Goal: Task Accomplishment & Management: Manage account settings

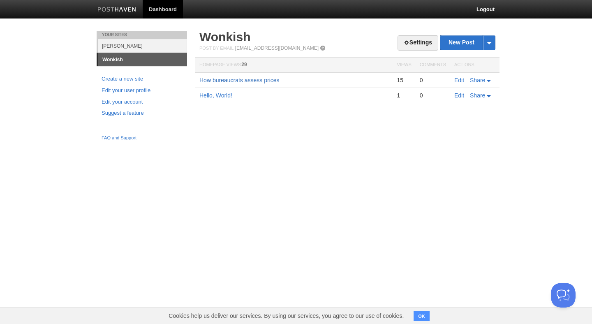
click at [265, 78] on link "How bureaucrats assess prices" at bounding box center [239, 80] width 80 height 7
click at [128, 46] on link "[PERSON_NAME]" at bounding box center [142, 46] width 89 height 14
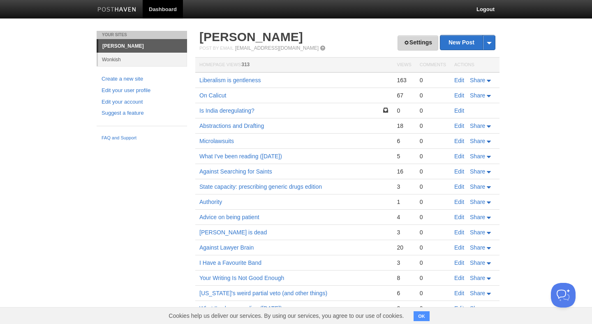
click at [415, 43] on link "Settings" at bounding box center [417, 42] width 41 height 15
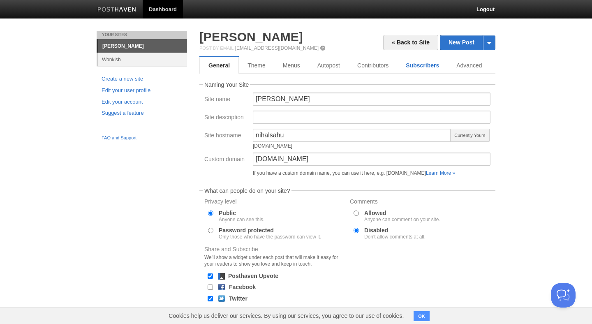
click at [429, 63] on link "Subscribers" at bounding box center [422, 65] width 51 height 16
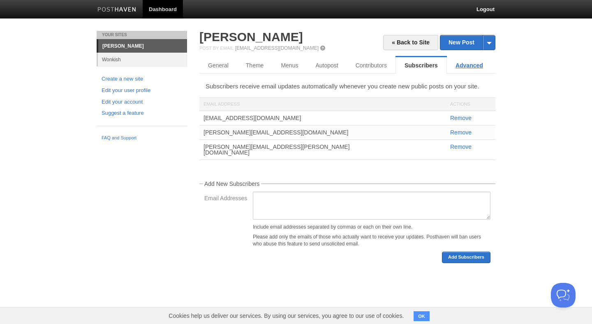
click at [466, 64] on link "Advanced" at bounding box center [469, 65] width 45 height 16
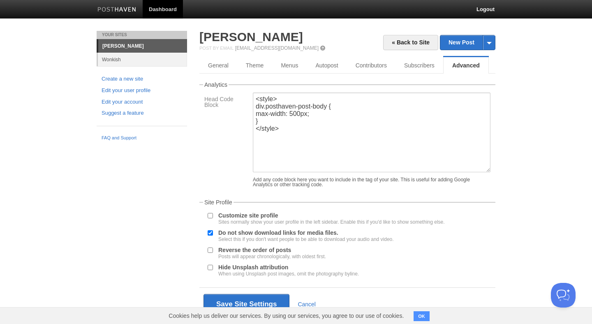
scroll to position [27, 0]
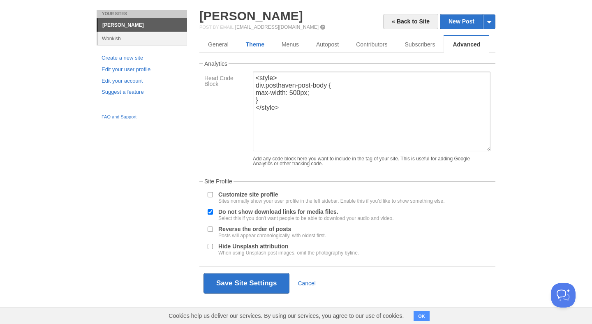
click at [249, 36] on link "Theme" at bounding box center [255, 44] width 36 height 16
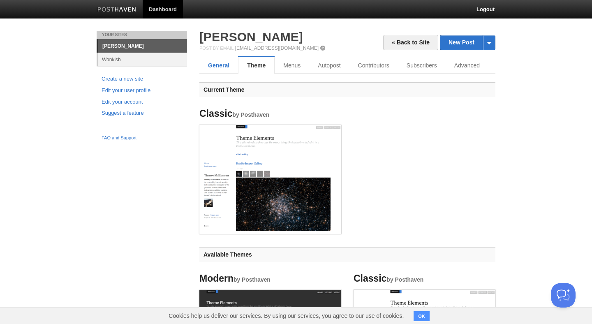
click at [212, 62] on link "General" at bounding box center [218, 65] width 39 height 16
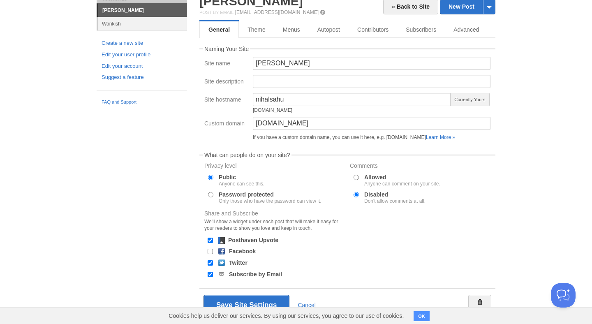
scroll to position [58, 0]
